Goal: Task Accomplishment & Management: Manage account settings

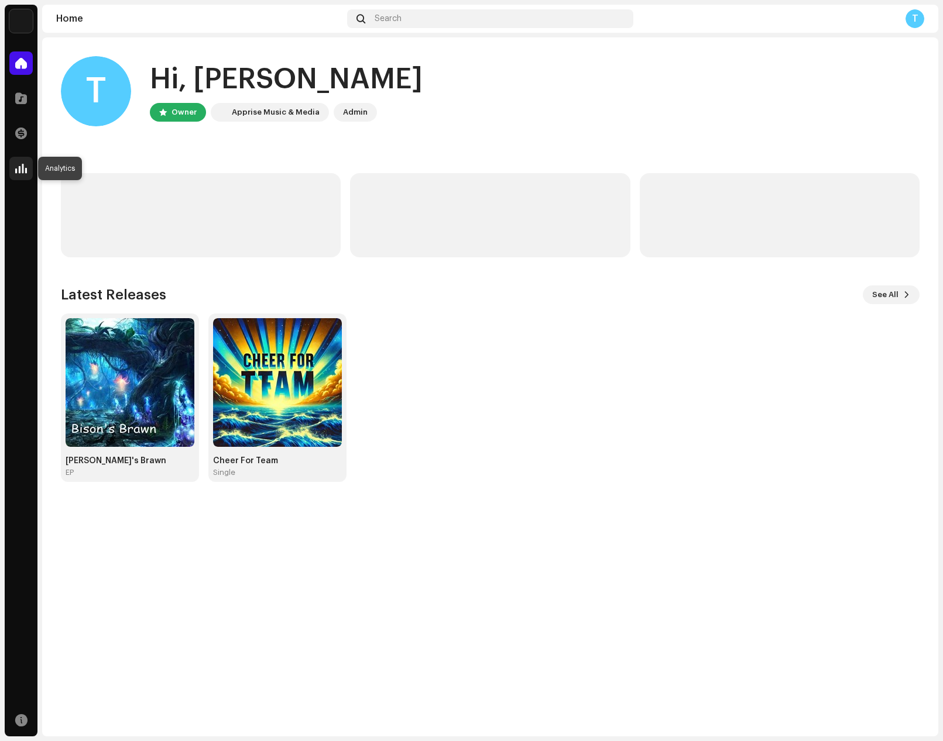
click at [19, 164] on span at bounding box center [21, 168] width 12 height 9
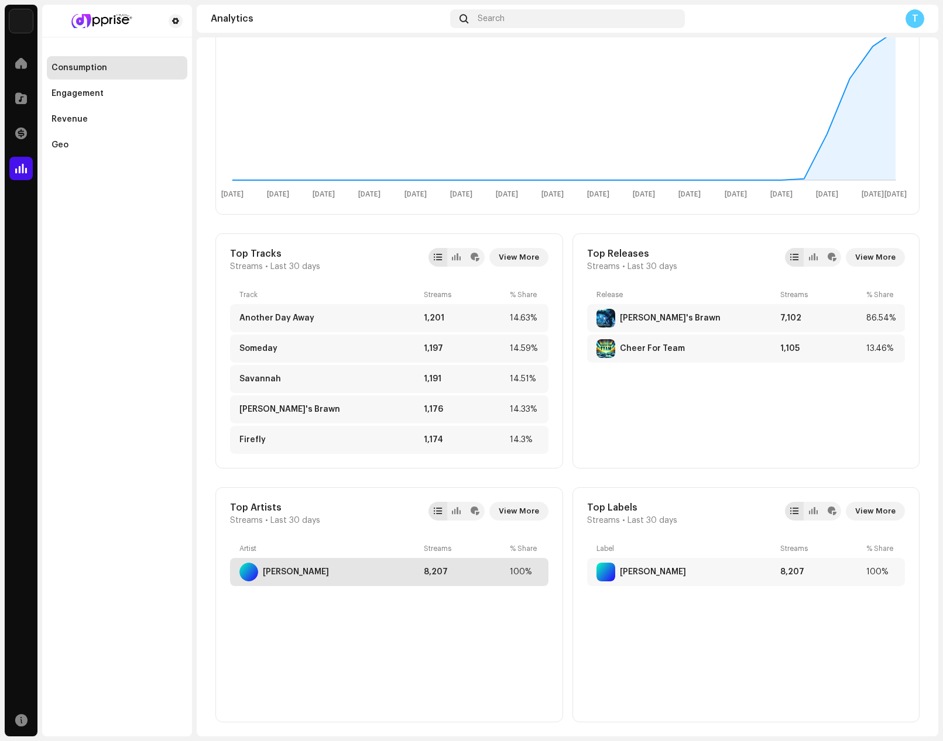
scroll to position [293, 0]
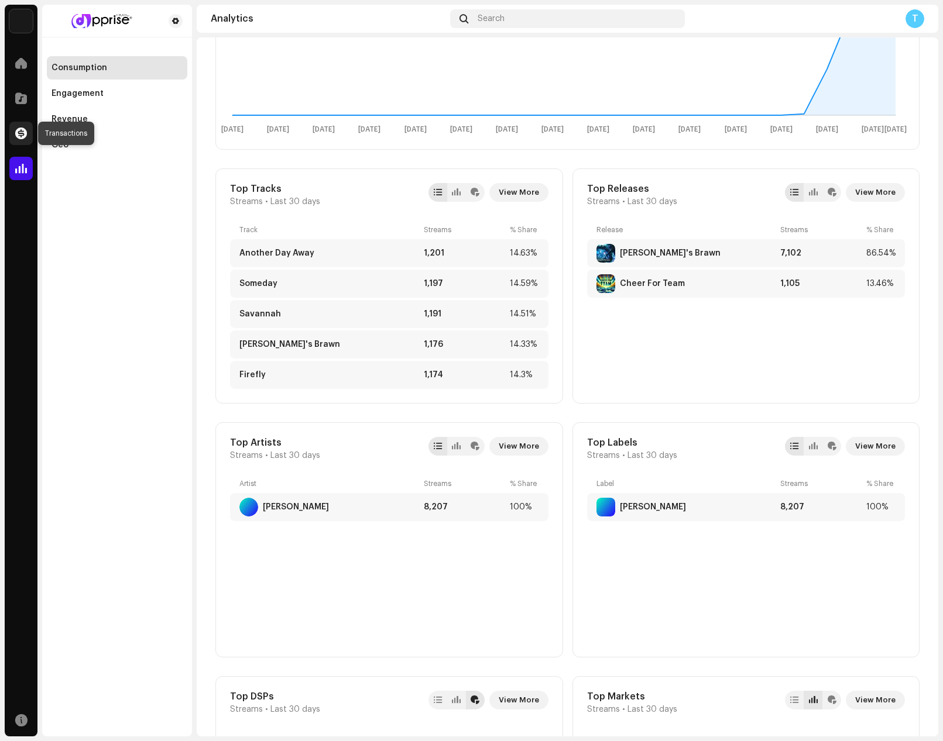
click at [29, 135] on div at bounding box center [20, 133] width 23 height 23
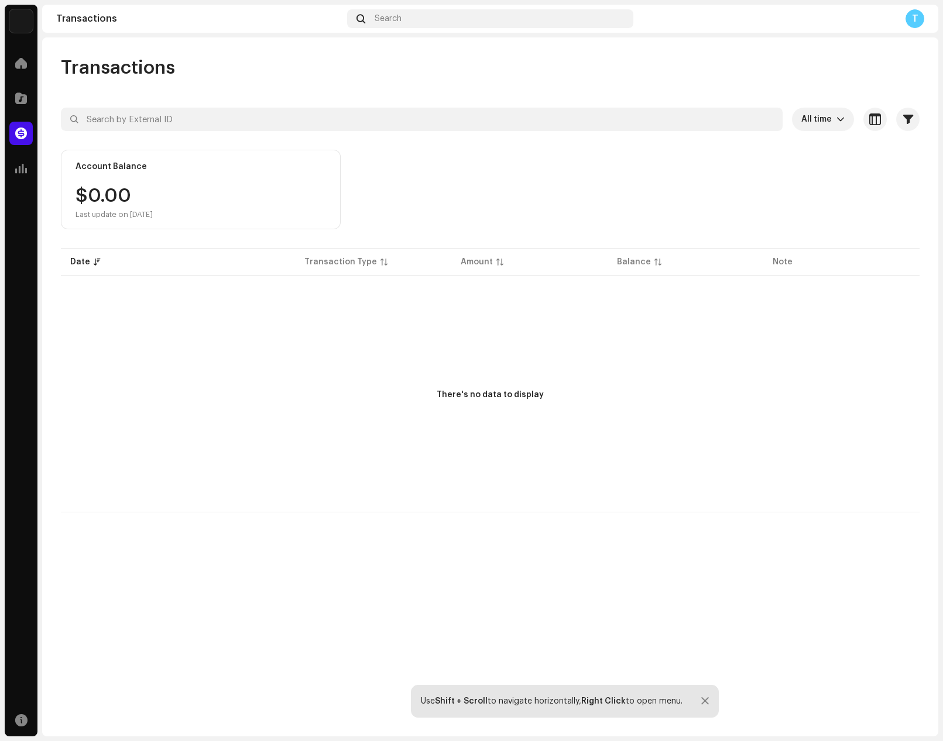
click at [911, 22] on div "T" at bounding box center [914, 18] width 19 height 19
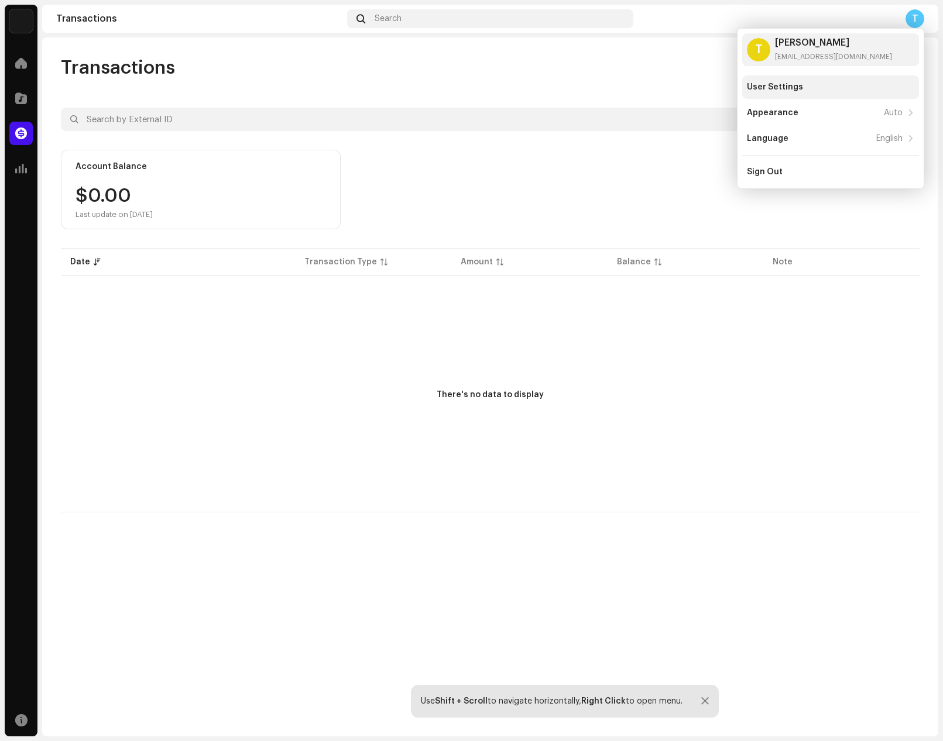
click at [799, 91] on div "User Settings" at bounding box center [775, 86] width 56 height 9
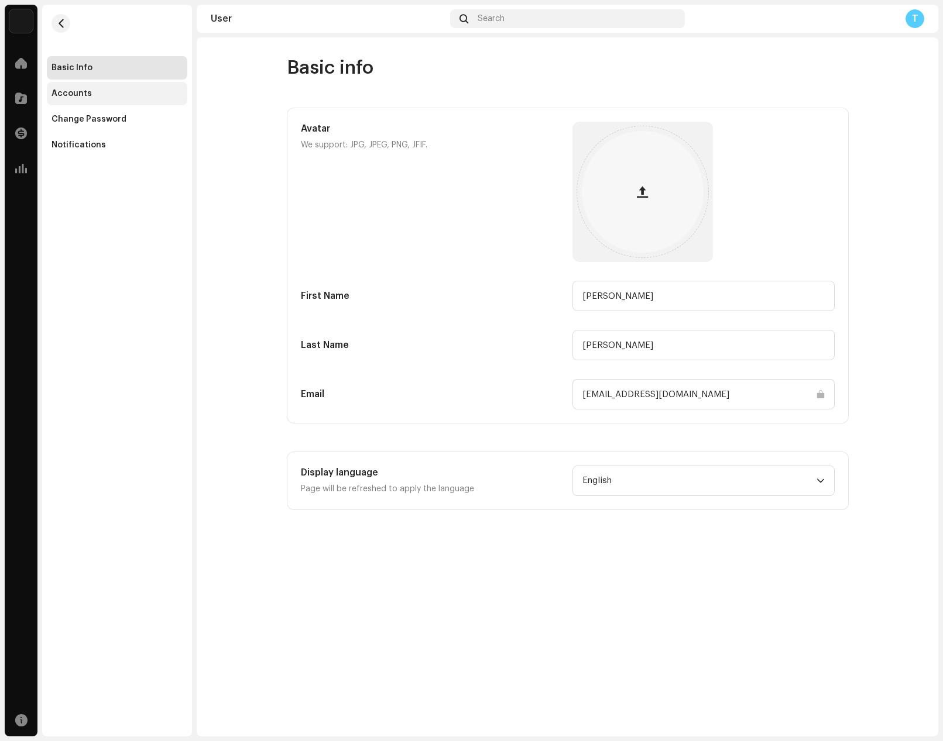
click at [82, 96] on div "Accounts" at bounding box center [71, 93] width 40 height 9
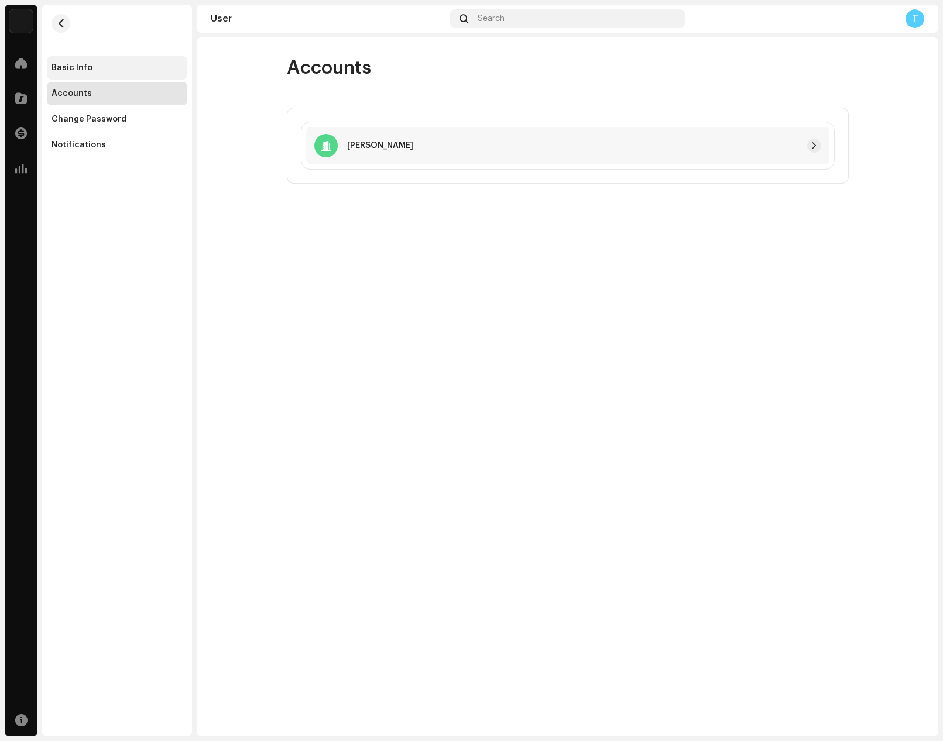
click at [88, 61] on div "Basic Info" at bounding box center [117, 67] width 140 height 23
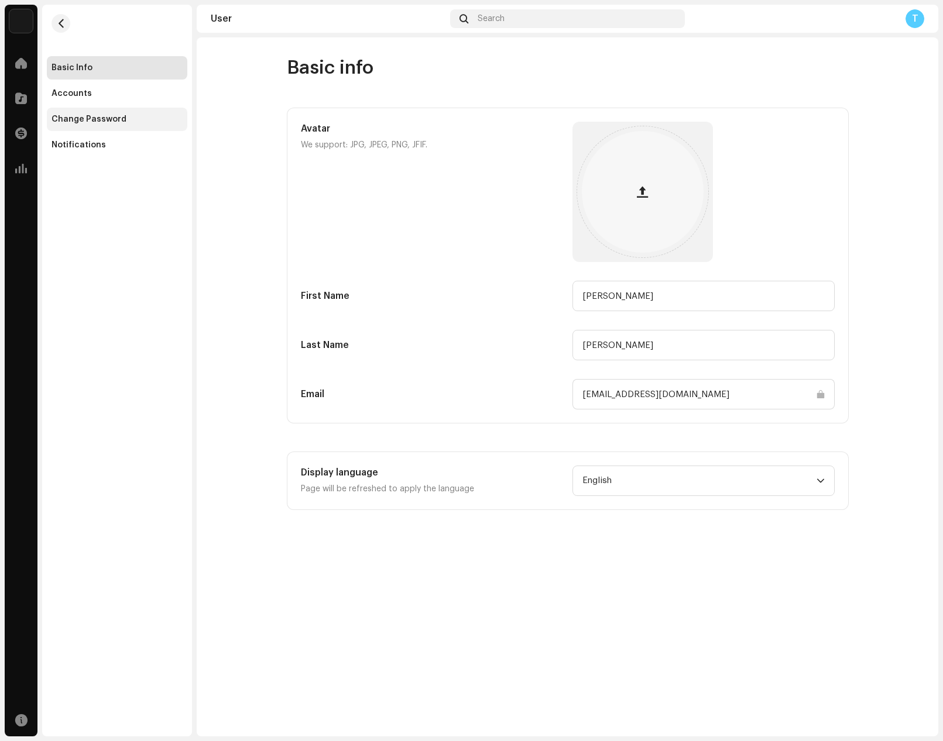
click at [78, 118] on div "Change Password" at bounding box center [88, 119] width 75 height 9
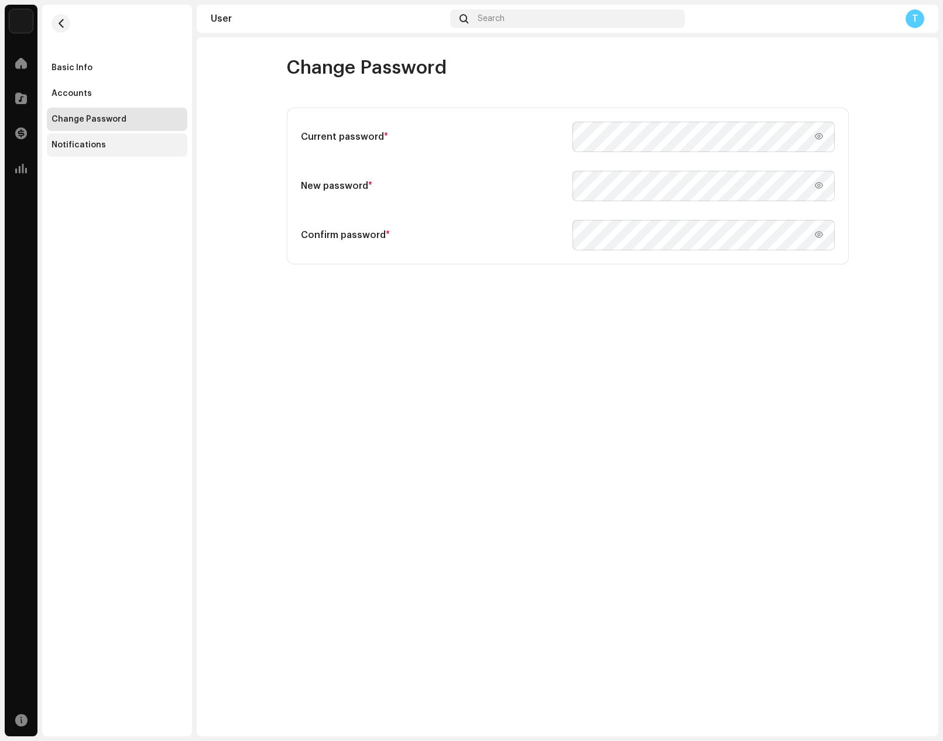
click at [77, 149] on div "Notifications" at bounding box center [78, 144] width 54 height 9
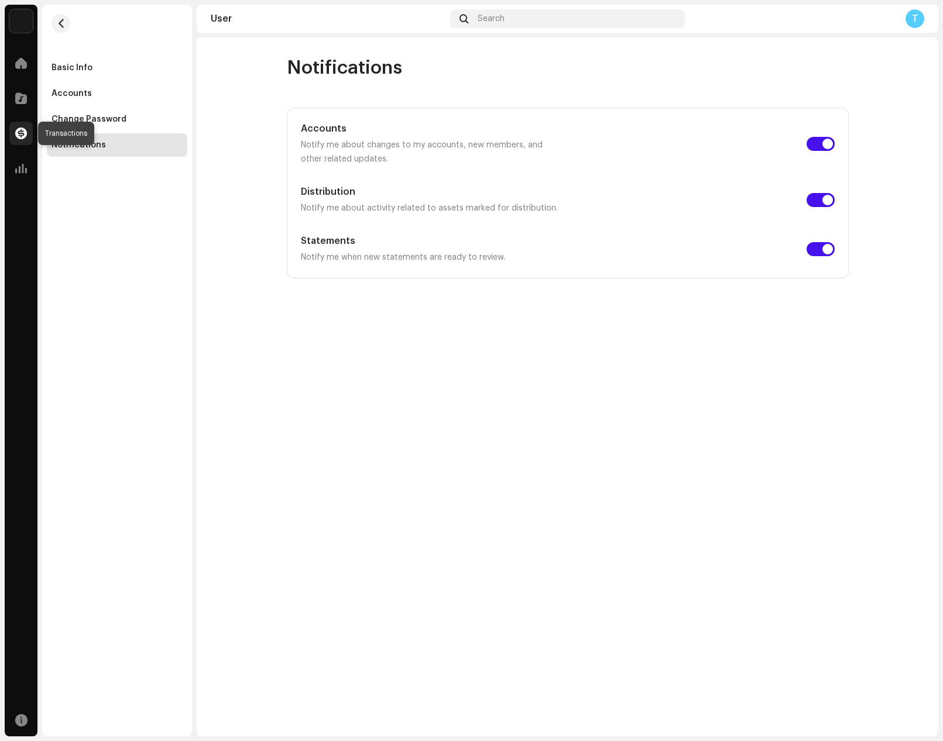
click at [22, 122] on div at bounding box center [20, 133] width 23 height 23
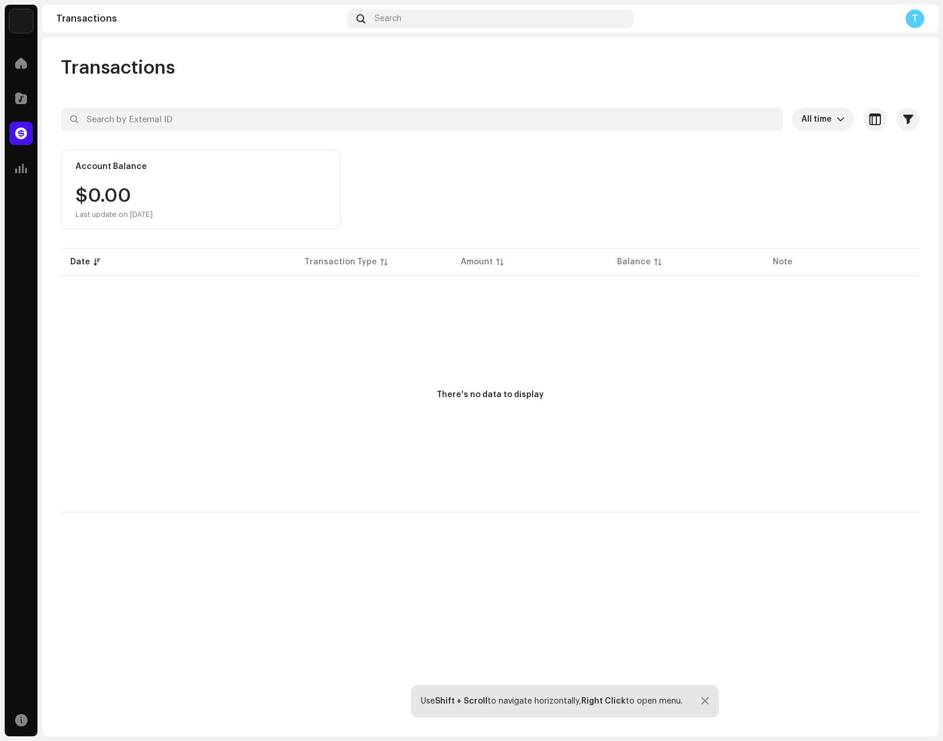
click at [920, 12] on div "T" at bounding box center [914, 18] width 19 height 19
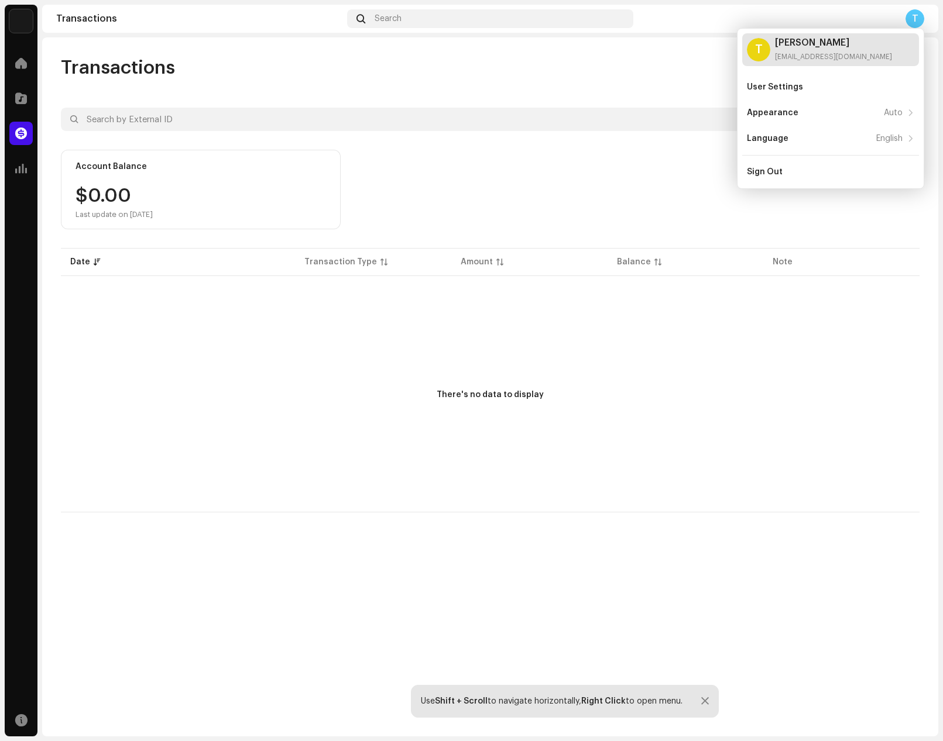
click at [801, 48] on div "[PERSON_NAME] [EMAIL_ADDRESS][DOMAIN_NAME]" at bounding box center [833, 49] width 117 height 23
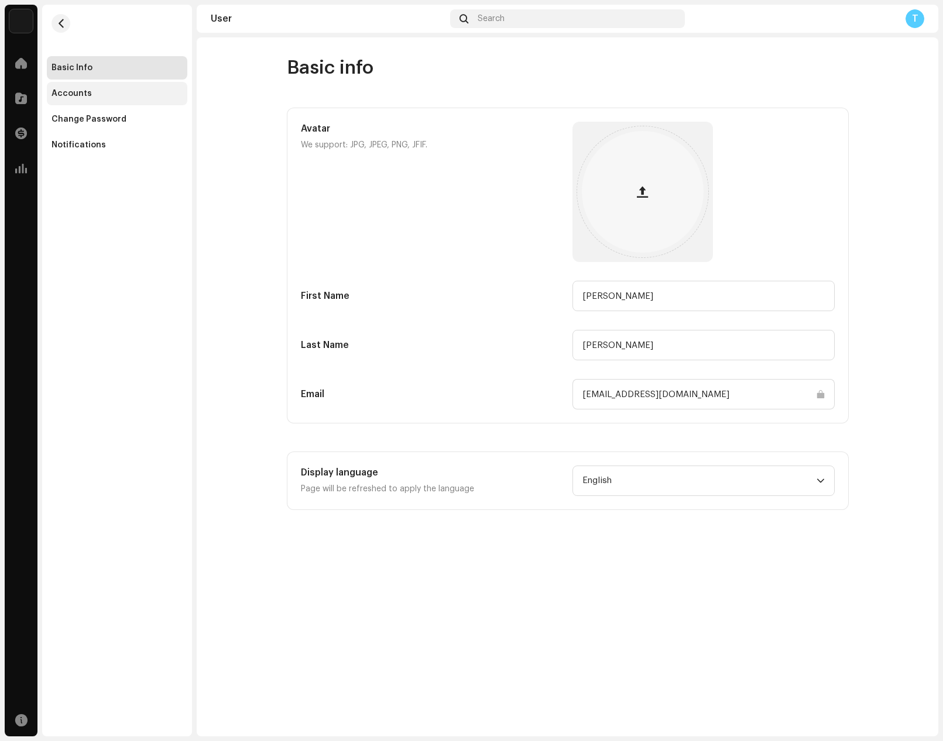
click at [92, 88] on div "Accounts" at bounding box center [117, 93] width 140 height 23
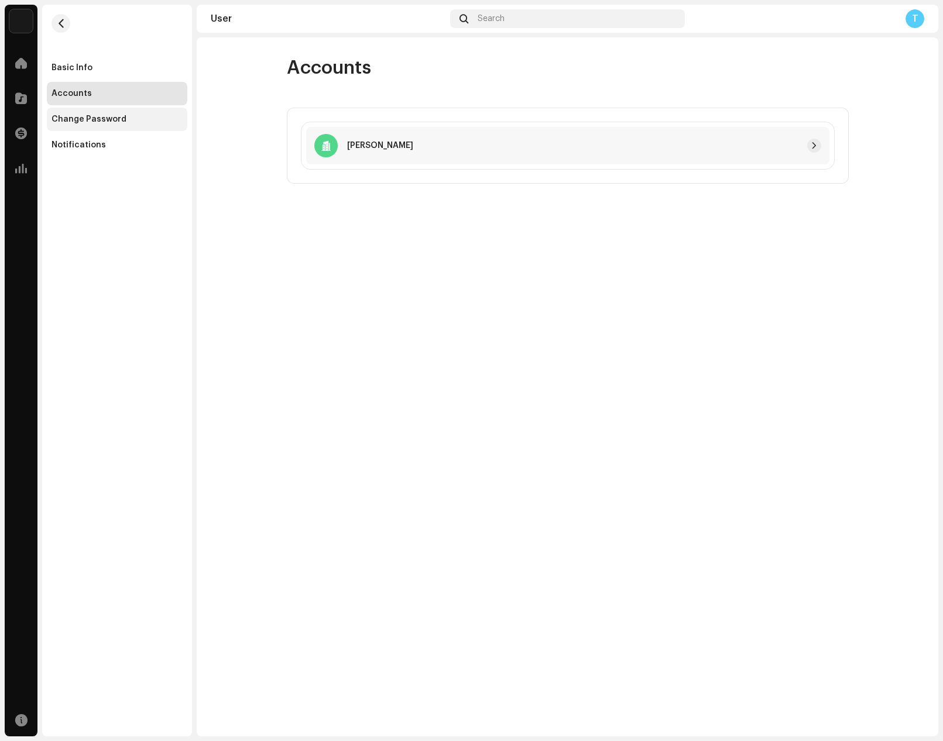
click at [94, 121] on div "Change Password" at bounding box center [88, 119] width 75 height 9
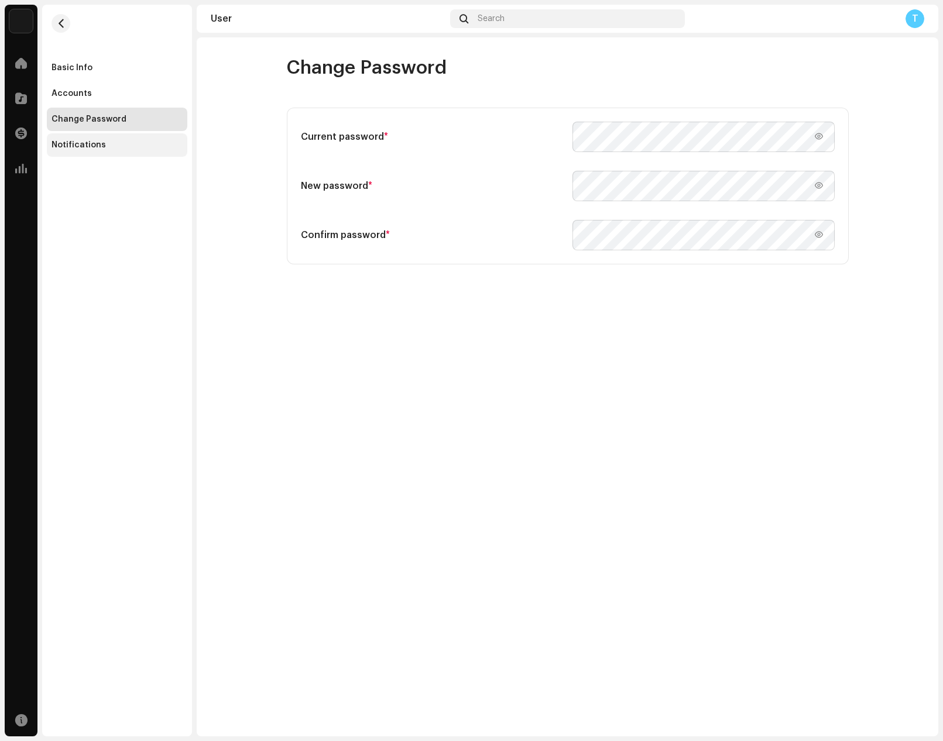
click at [73, 154] on div "Notifications" at bounding box center [117, 144] width 140 height 23
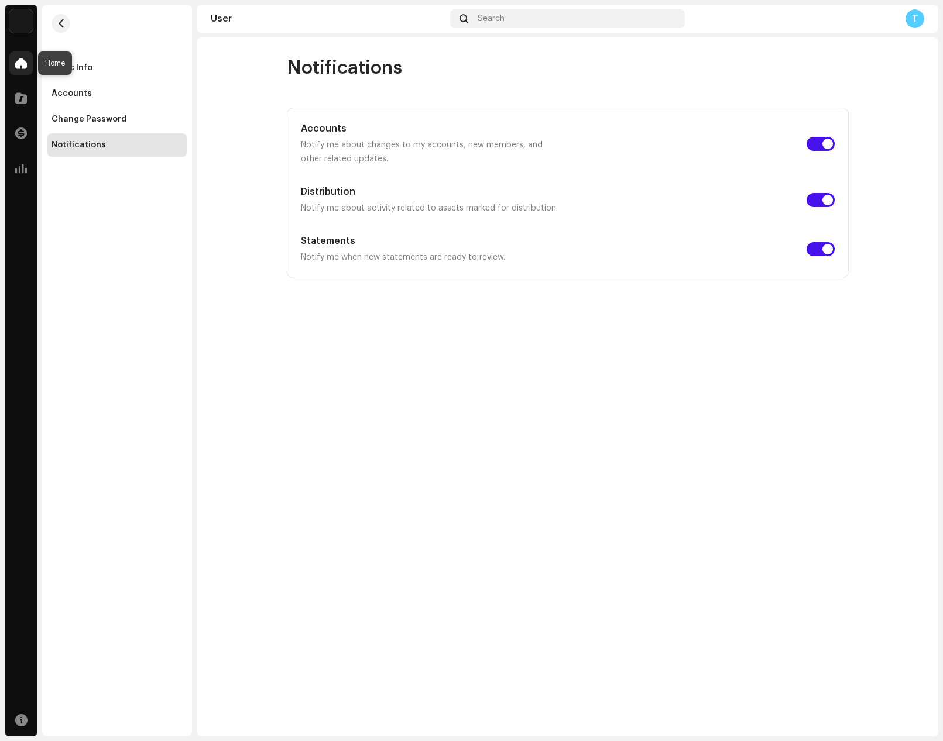
click at [25, 57] on div at bounding box center [20, 62] width 23 height 23
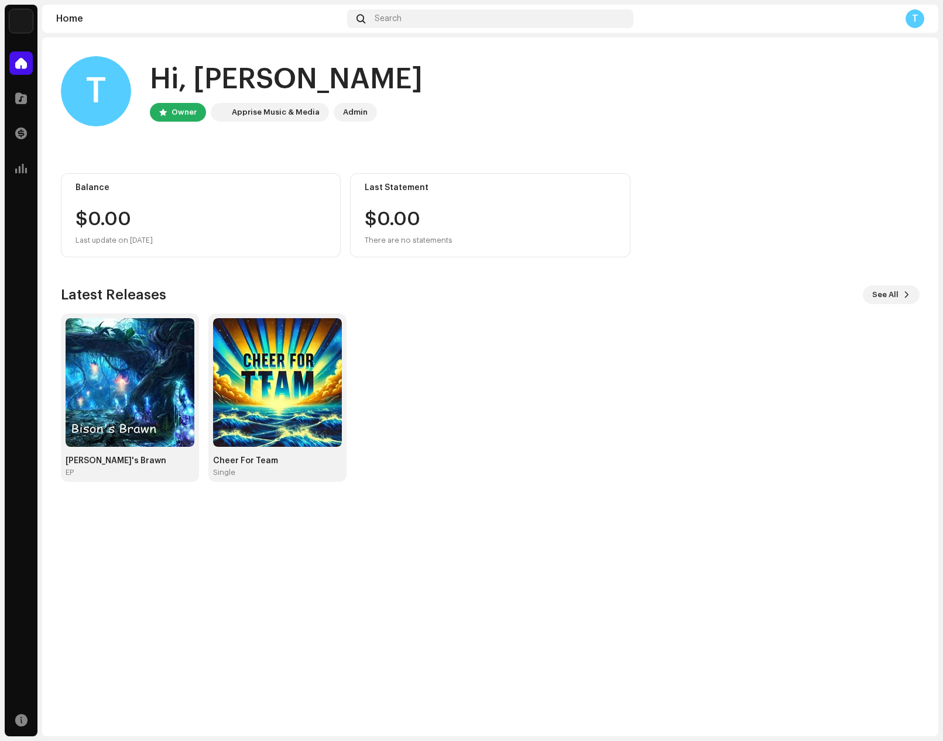
click at [22, 23] on img at bounding box center [20, 20] width 23 height 23
click at [159, 22] on span at bounding box center [162, 26] width 7 height 9
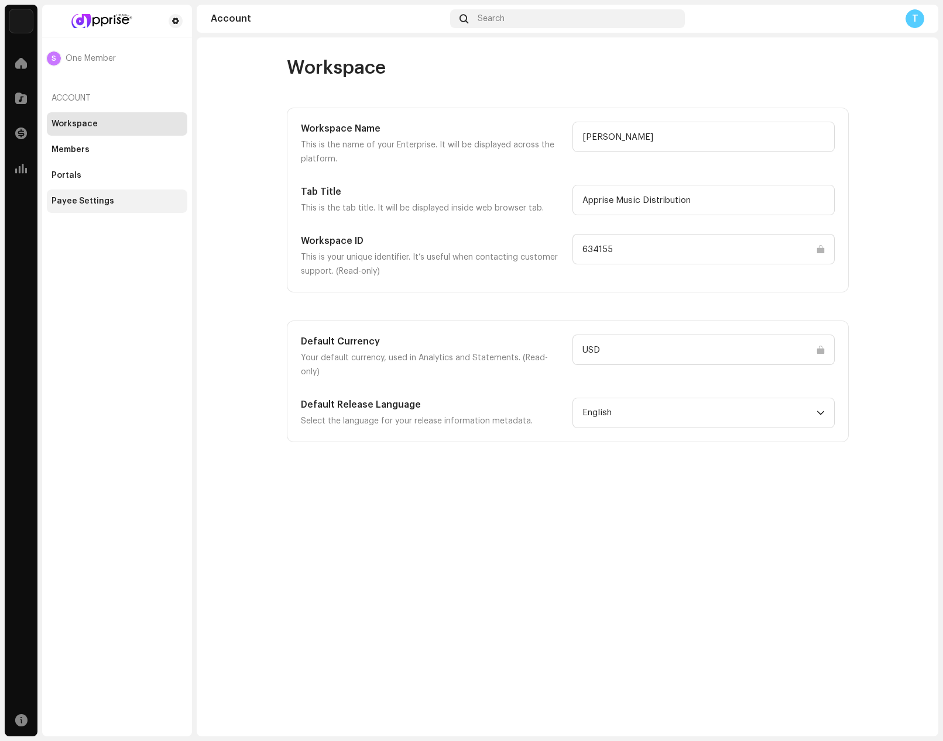
click at [81, 193] on div "Payee Settings" at bounding box center [117, 201] width 140 height 23
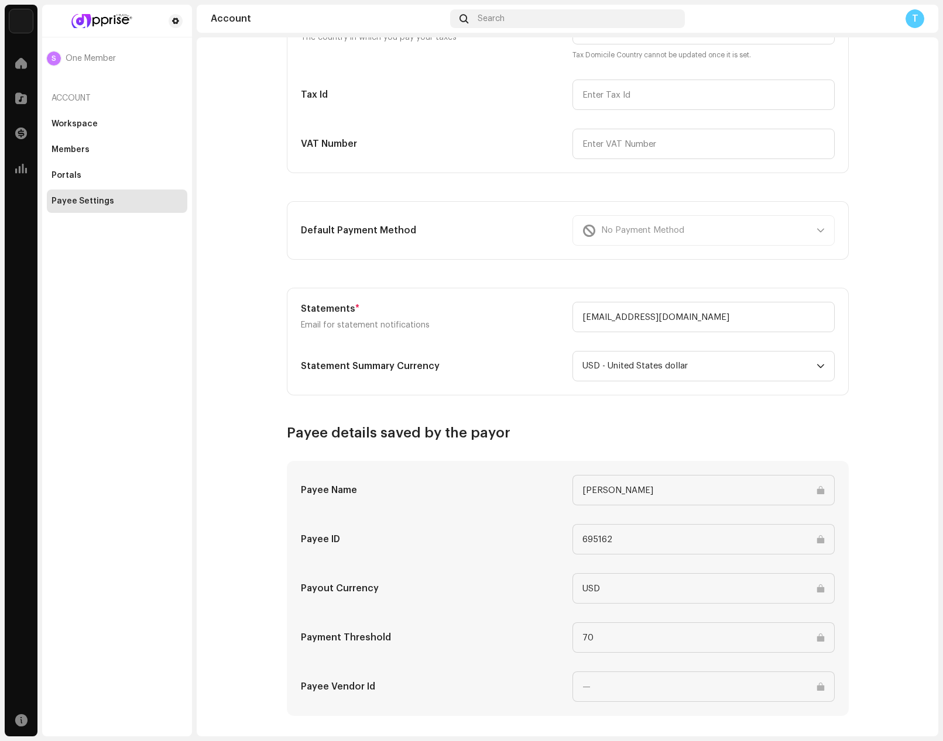
scroll to position [231, 0]
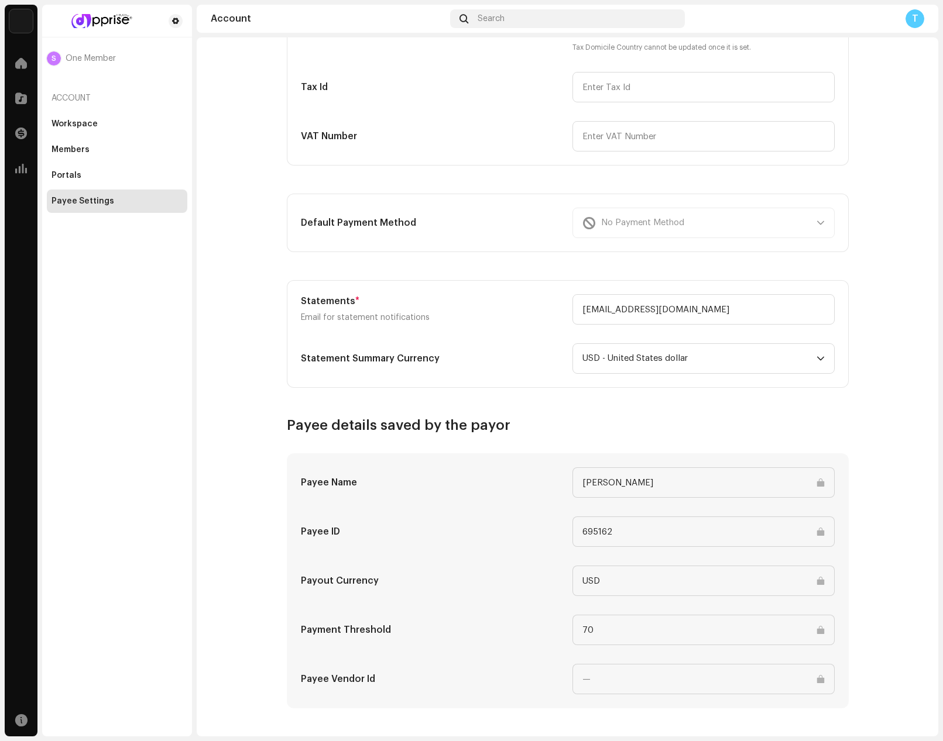
drag, startPoint x: 583, startPoint y: 621, endPoint x: 565, endPoint y: 621, distance: 18.7
click at [565, 621] on div "Payment Threshold 70" at bounding box center [568, 630] width 534 height 30
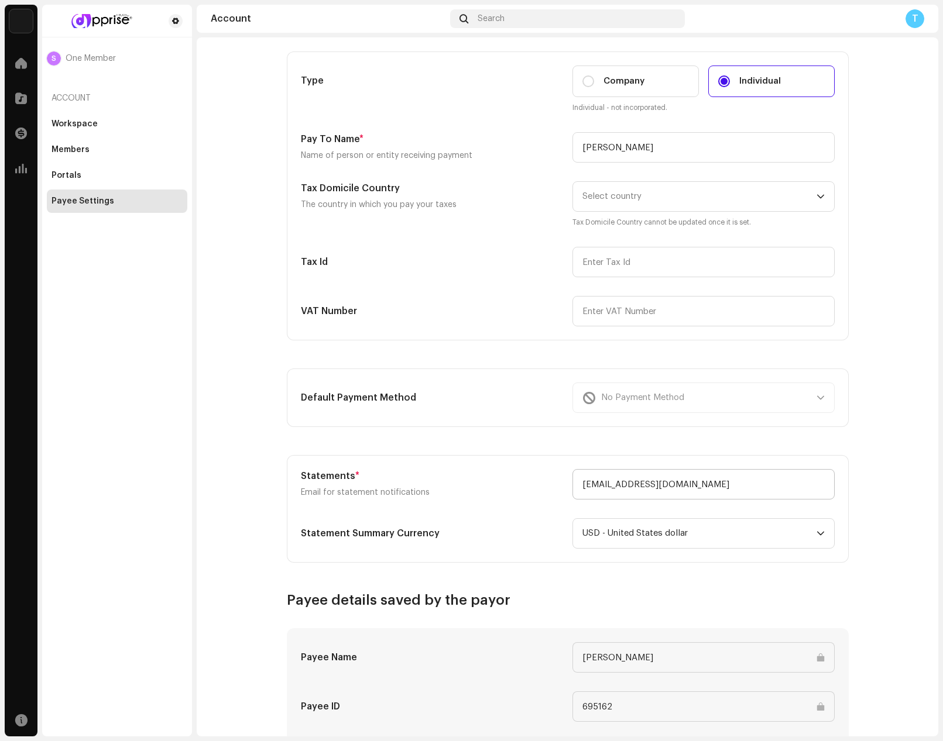
scroll to position [56, 0]
click at [681, 402] on div "No Payment Method" at bounding box center [703, 398] width 262 height 30
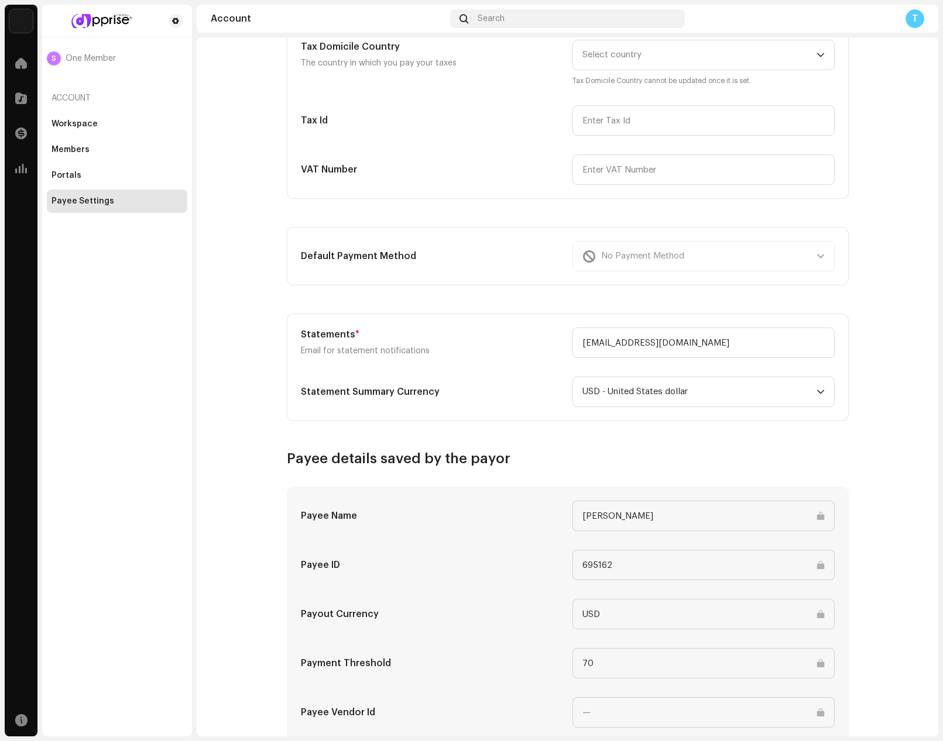
scroll to position [231, 0]
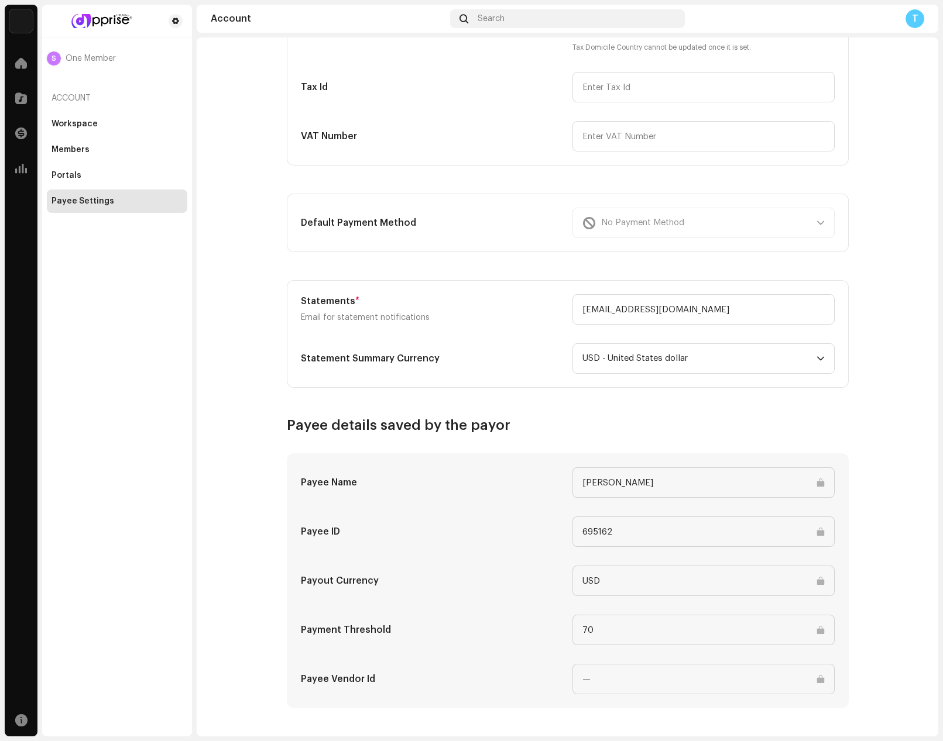
click at [660, 685] on input at bounding box center [703, 679] width 262 height 30
drag, startPoint x: 626, startPoint y: 680, endPoint x: 501, endPoint y: 673, distance: 125.4
click at [501, 673] on div "Payee Vendor Id" at bounding box center [568, 679] width 534 height 30
drag, startPoint x: 617, startPoint y: 581, endPoint x: 554, endPoint y: 576, distance: 62.8
click at [554, 577] on div "Payout Currency USD" at bounding box center [568, 581] width 534 height 30
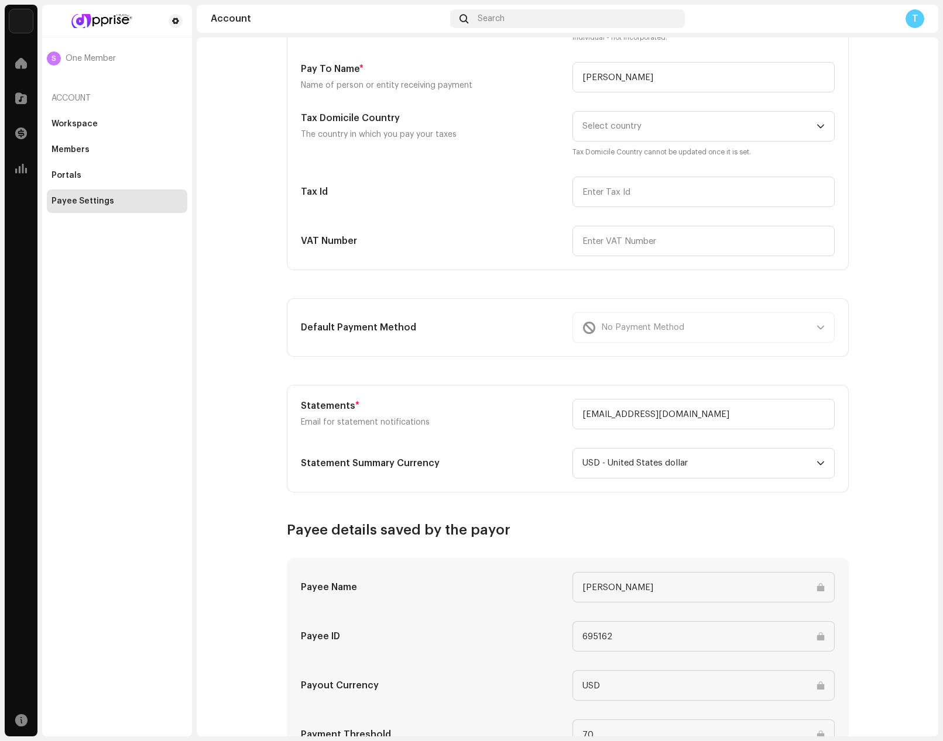
scroll to position [114, 0]
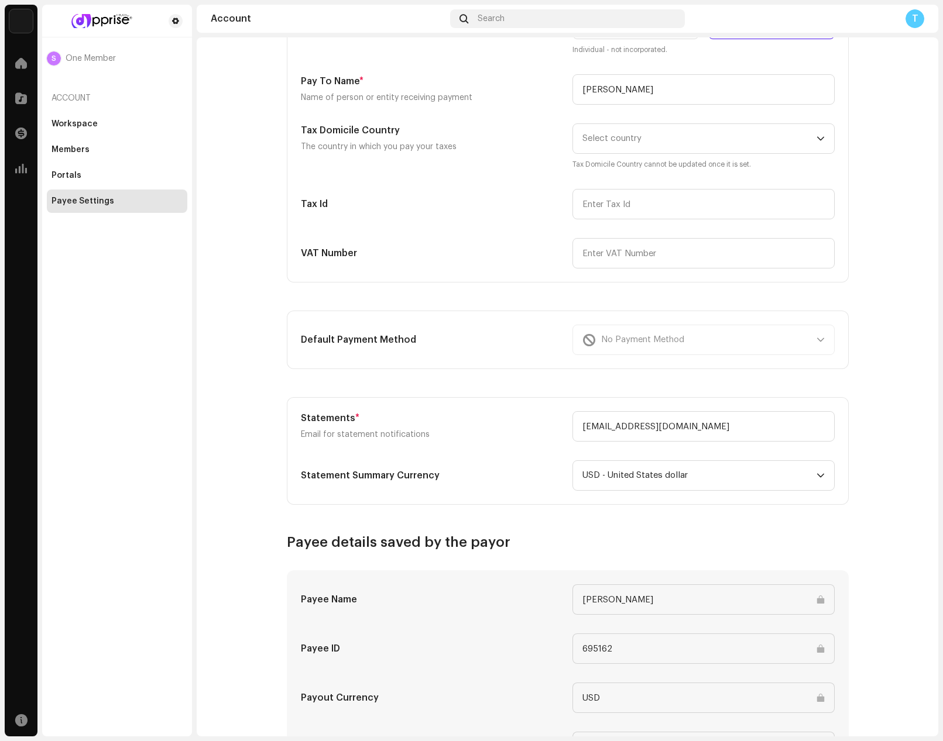
click at [677, 332] on div "No Payment Method" at bounding box center [703, 340] width 262 height 30
click at [669, 338] on div "No Payment Method" at bounding box center [703, 340] width 262 height 30
click at [439, 356] on div "Default Payment Method No Payment Method" at bounding box center [567, 339] width 561 height 57
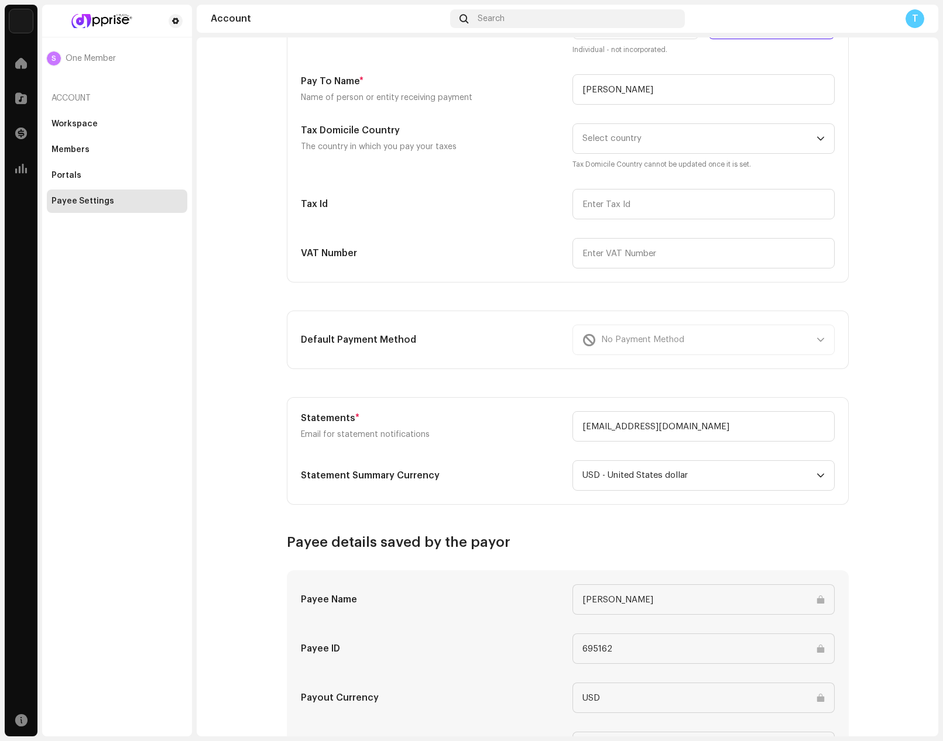
click at [630, 334] on div "No Payment Method" at bounding box center [703, 340] width 262 height 30
click at [796, 329] on div "No Payment Method" at bounding box center [703, 340] width 262 height 30
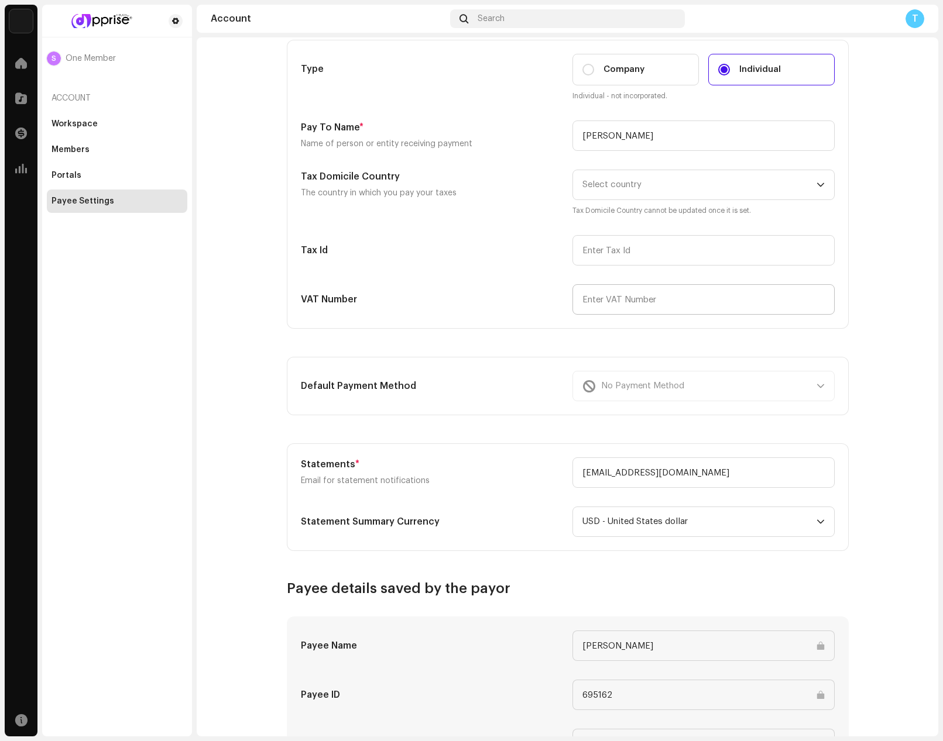
scroll to position [0, 0]
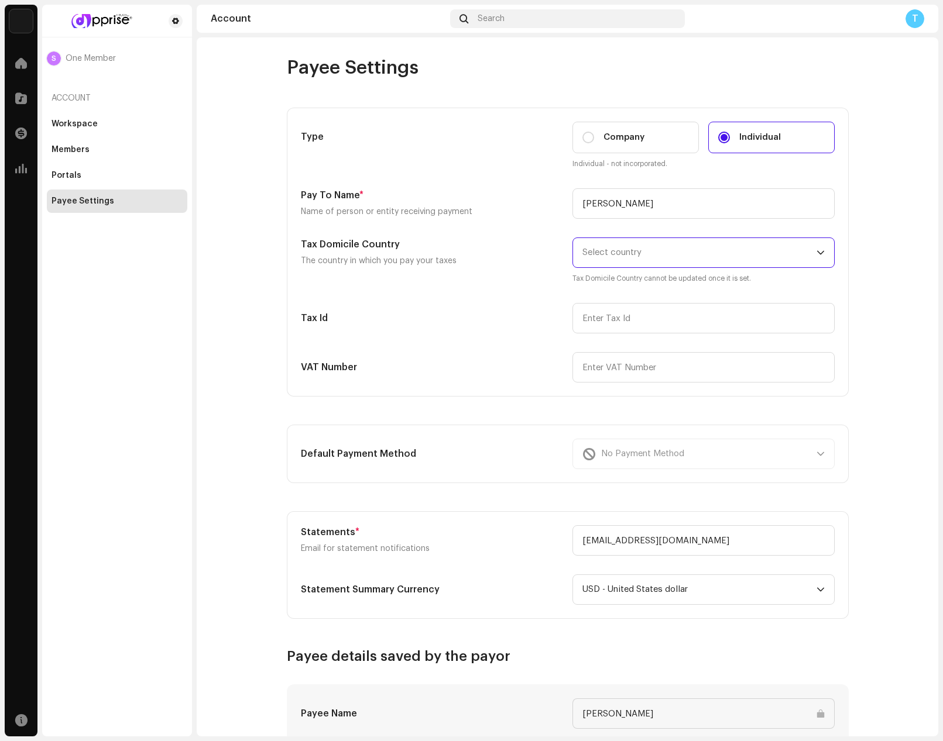
click at [679, 253] on span "Select country" at bounding box center [699, 252] width 234 height 29
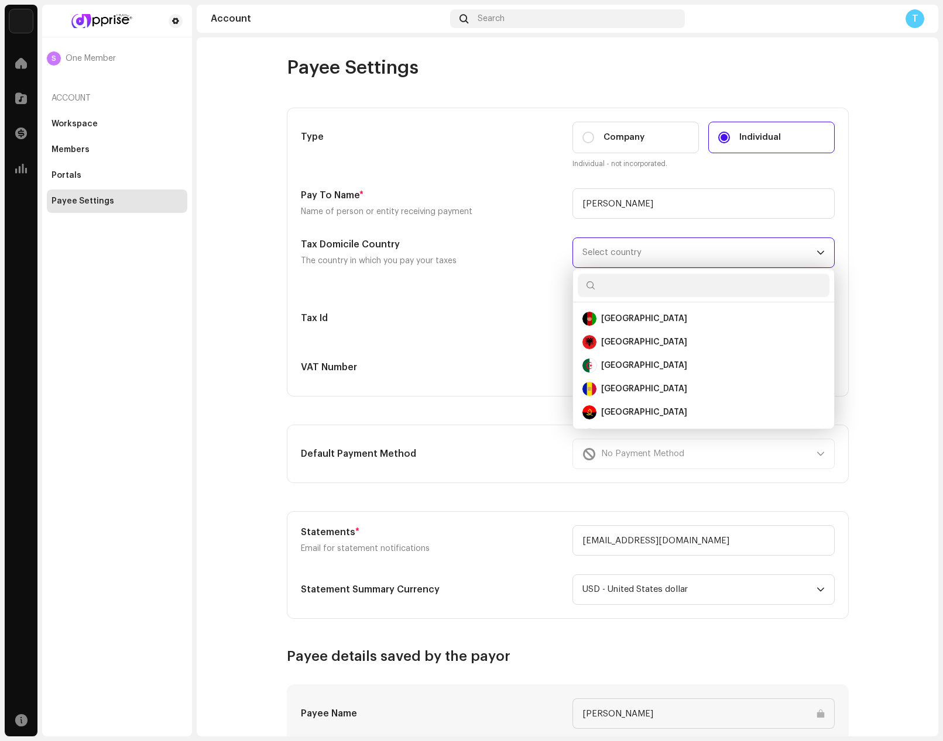
click at [679, 253] on span "Select country" at bounding box center [699, 252] width 234 height 29
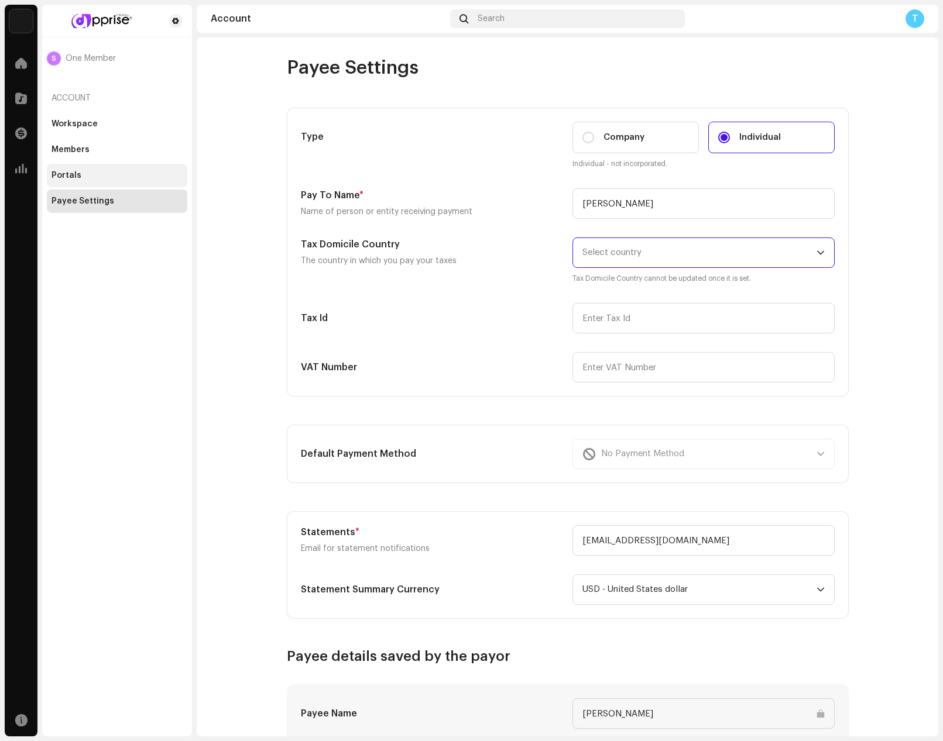
click at [78, 178] on div "Portals" at bounding box center [66, 175] width 30 height 9
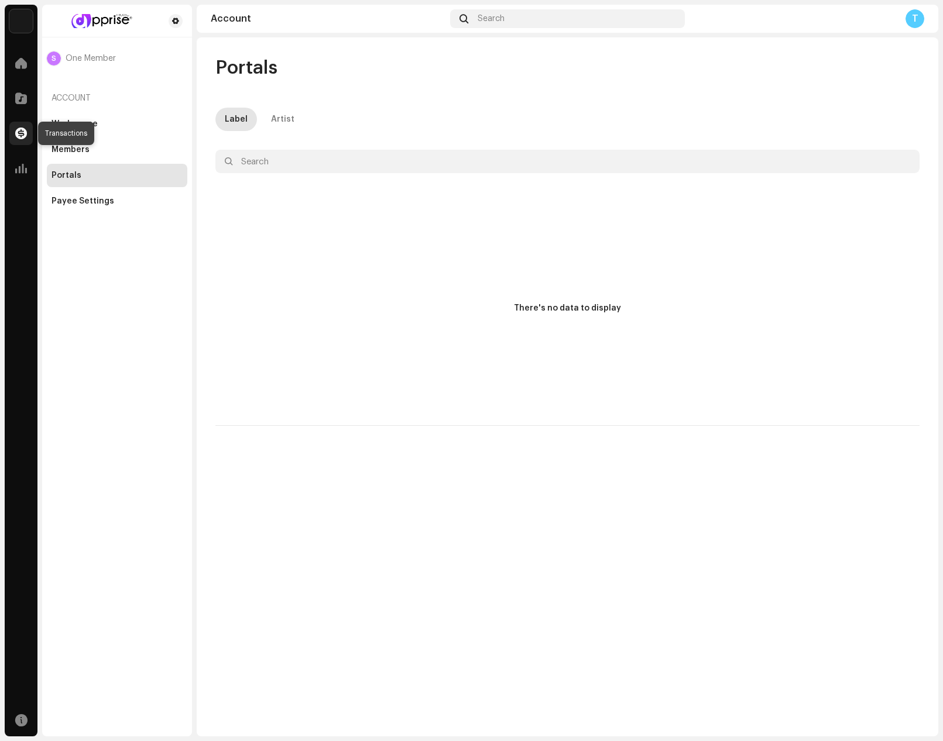
click at [23, 131] on span at bounding box center [21, 133] width 12 height 9
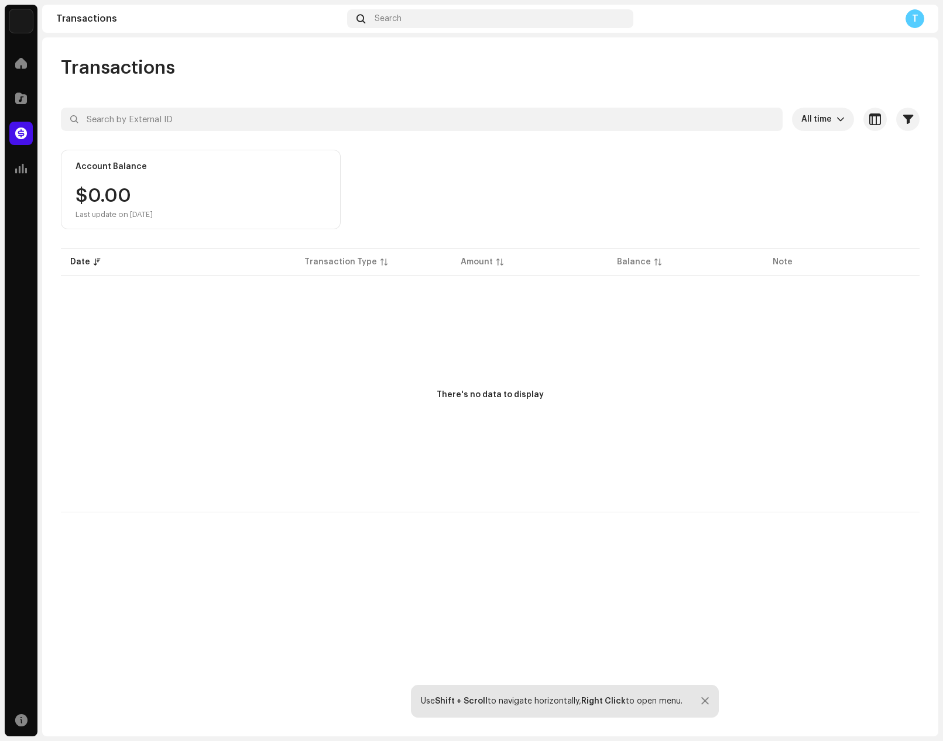
click at [150, 199] on div "$0.00 Last update on [DATE]" at bounding box center [113, 203] width 77 height 33
click at [18, 98] on span at bounding box center [21, 98] width 12 height 9
